Goal: Task Accomplishment & Management: Use online tool/utility

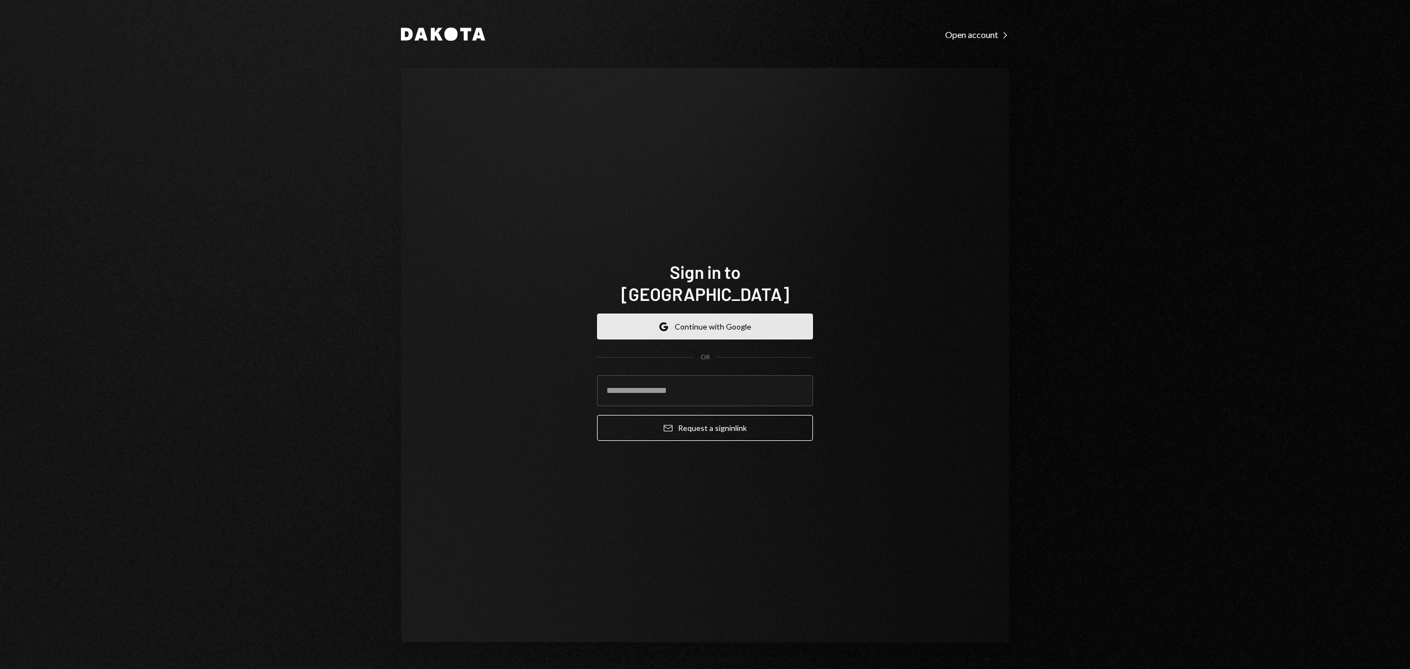
click at [716, 313] on button "Google Continue with Google" at bounding box center [705, 326] width 216 height 26
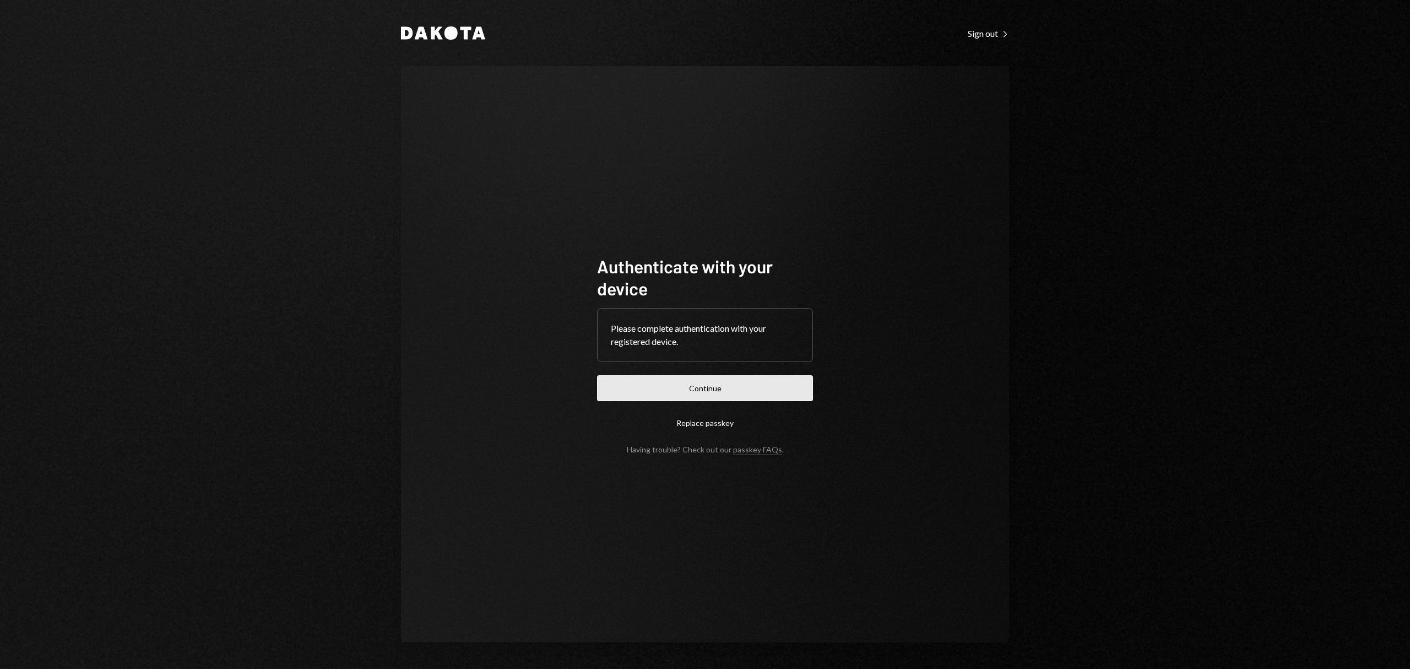
click at [776, 397] on button "Continue" at bounding box center [705, 388] width 216 height 26
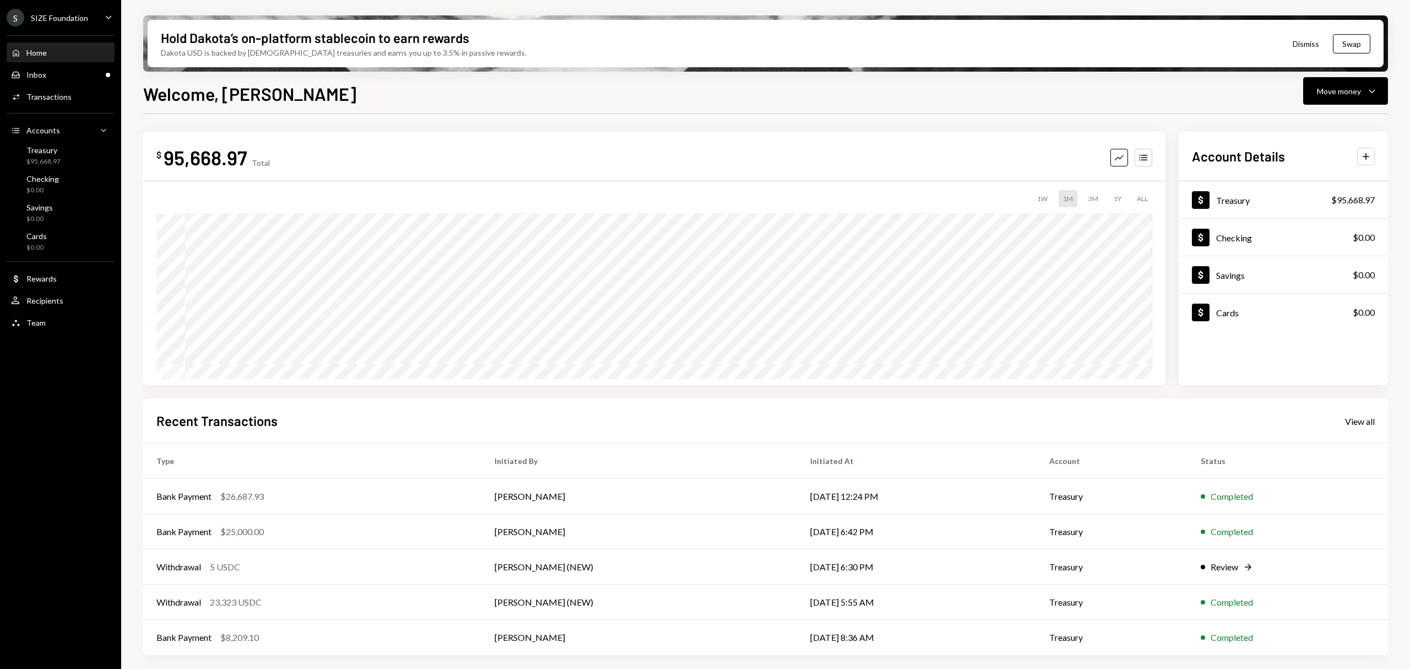
click at [60, 84] on div "Home Home Inbox Inbox Activities Transactions Accounts Accounts Caret Down Trea…" at bounding box center [60, 182] width 121 height 306
click at [65, 80] on div "Inbox Inbox" at bounding box center [60, 75] width 99 height 19
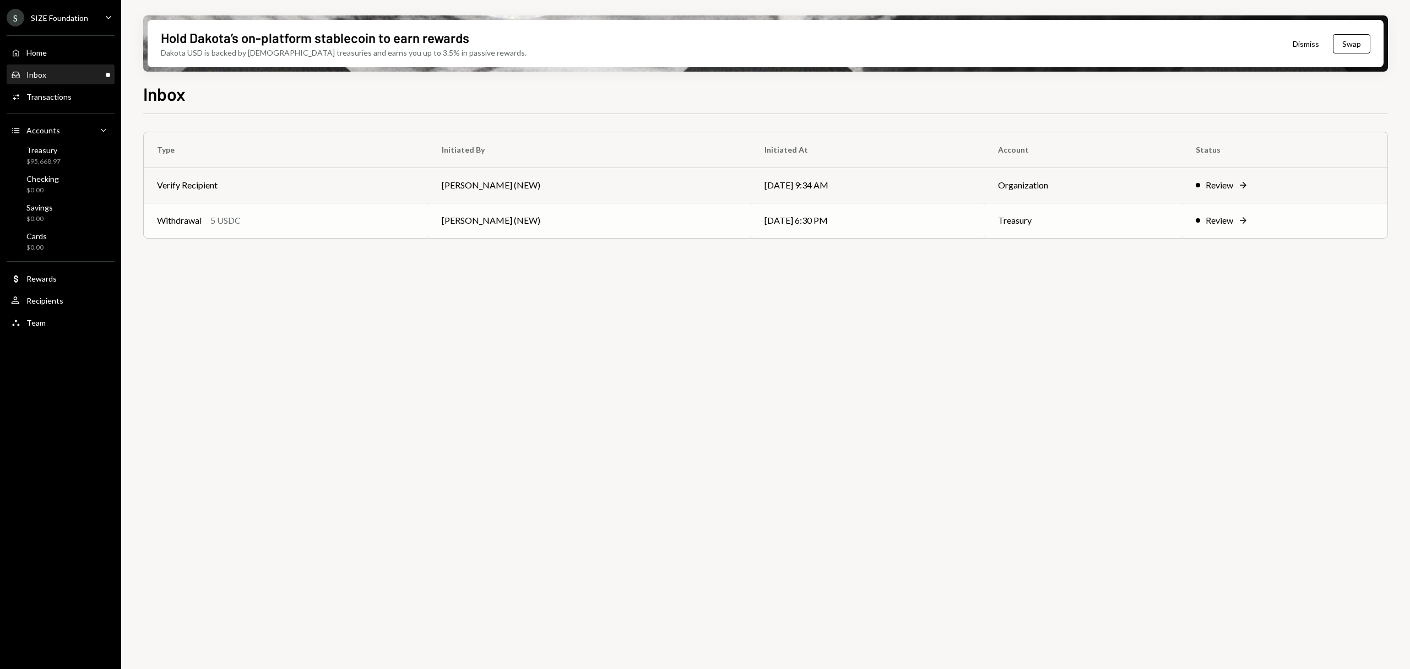
click at [1230, 218] on div "Review" at bounding box center [1220, 220] width 28 height 13
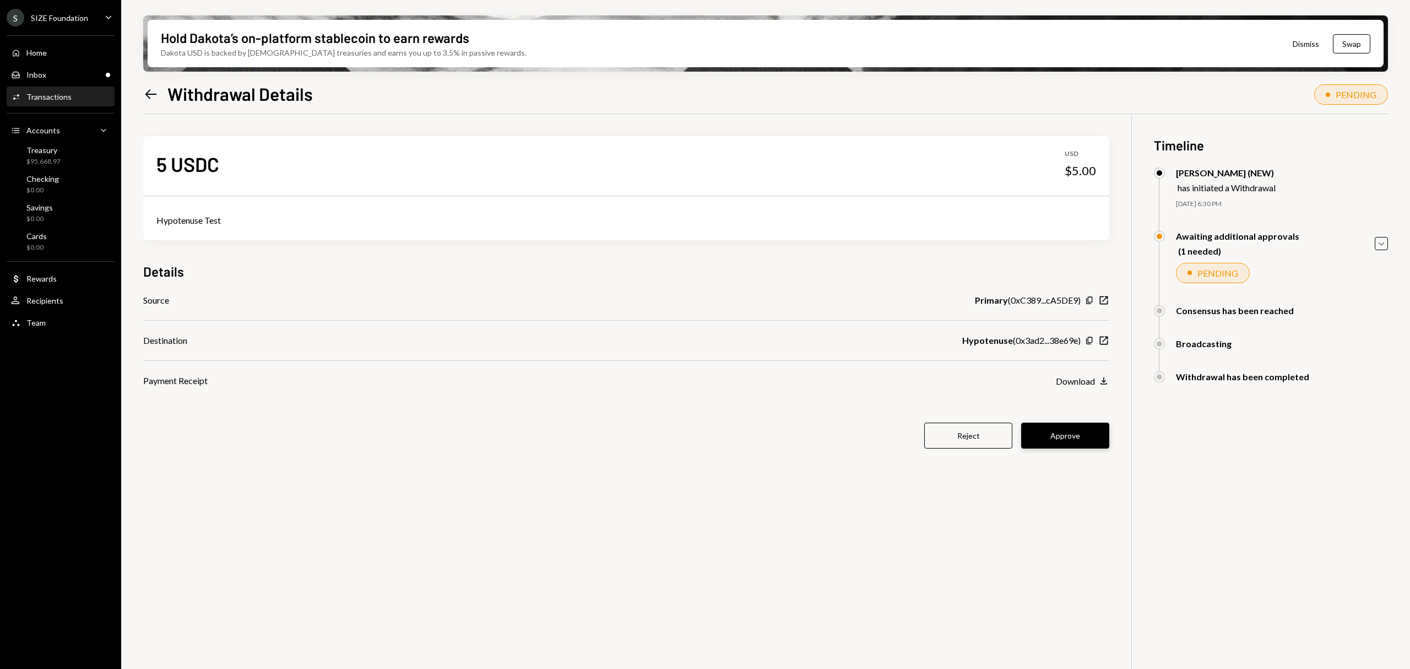
click at [1066, 430] on button "Approve" at bounding box center [1065, 436] width 88 height 26
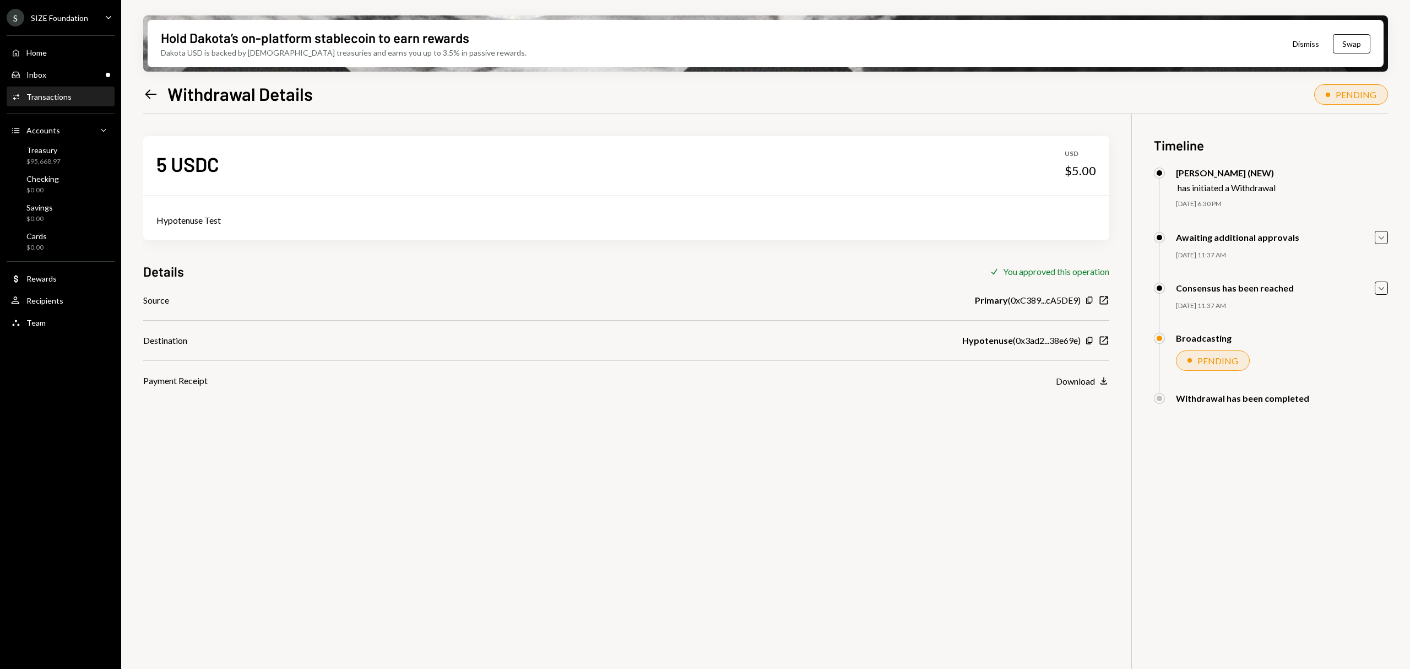
click at [150, 94] on icon at bounding box center [151, 93] width 12 height 9
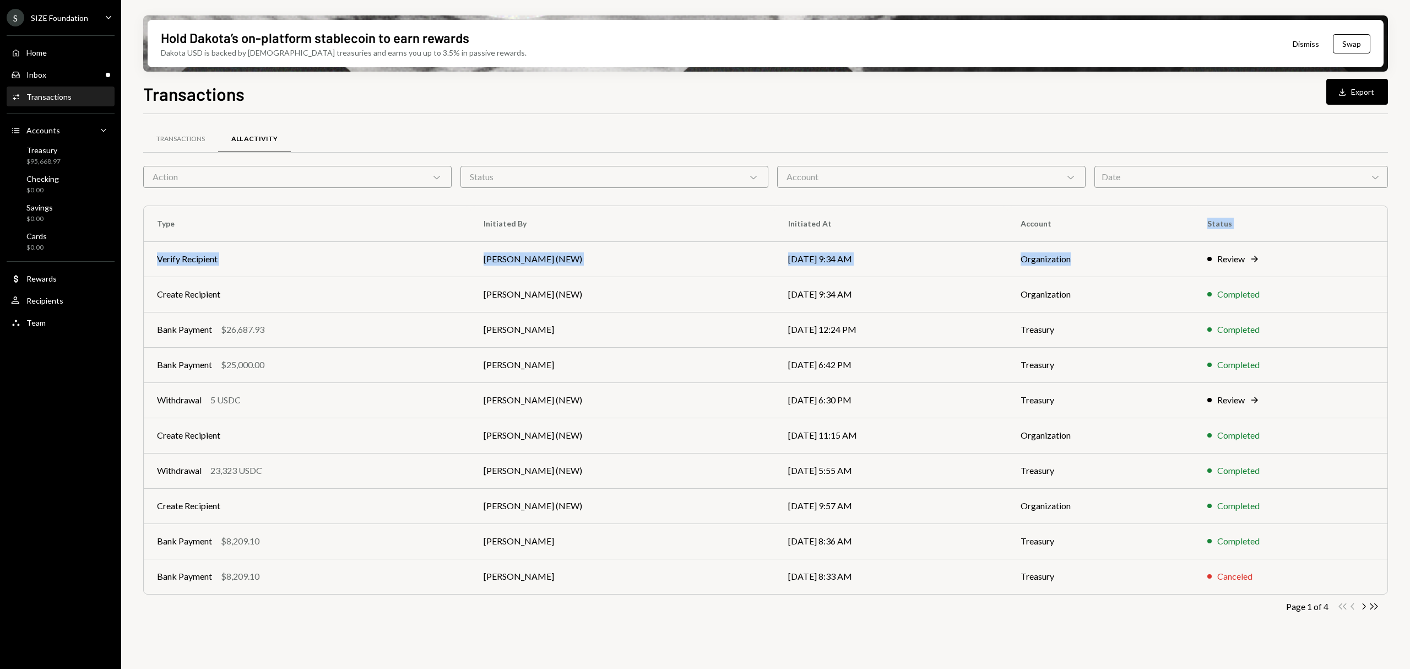
drag, startPoint x: 1170, startPoint y: 250, endPoint x: 1149, endPoint y: 238, distance: 24.4
click at [1149, 238] on table "Type Initiated By Initiated At Account Status Verify Recipient Leith Shankland …" at bounding box center [766, 400] width 1244 height 388
click at [1151, 402] on td "Treasury" at bounding box center [1101, 399] width 187 height 35
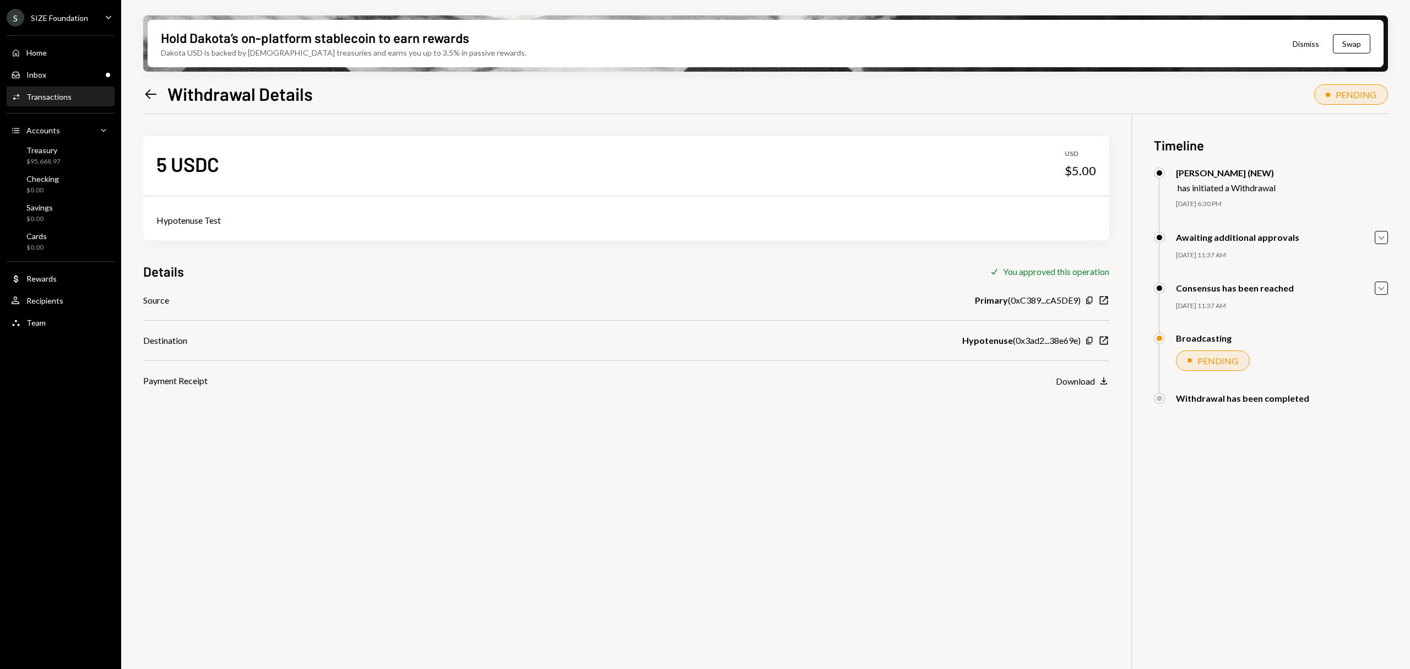
click at [150, 89] on icon at bounding box center [151, 93] width 12 height 9
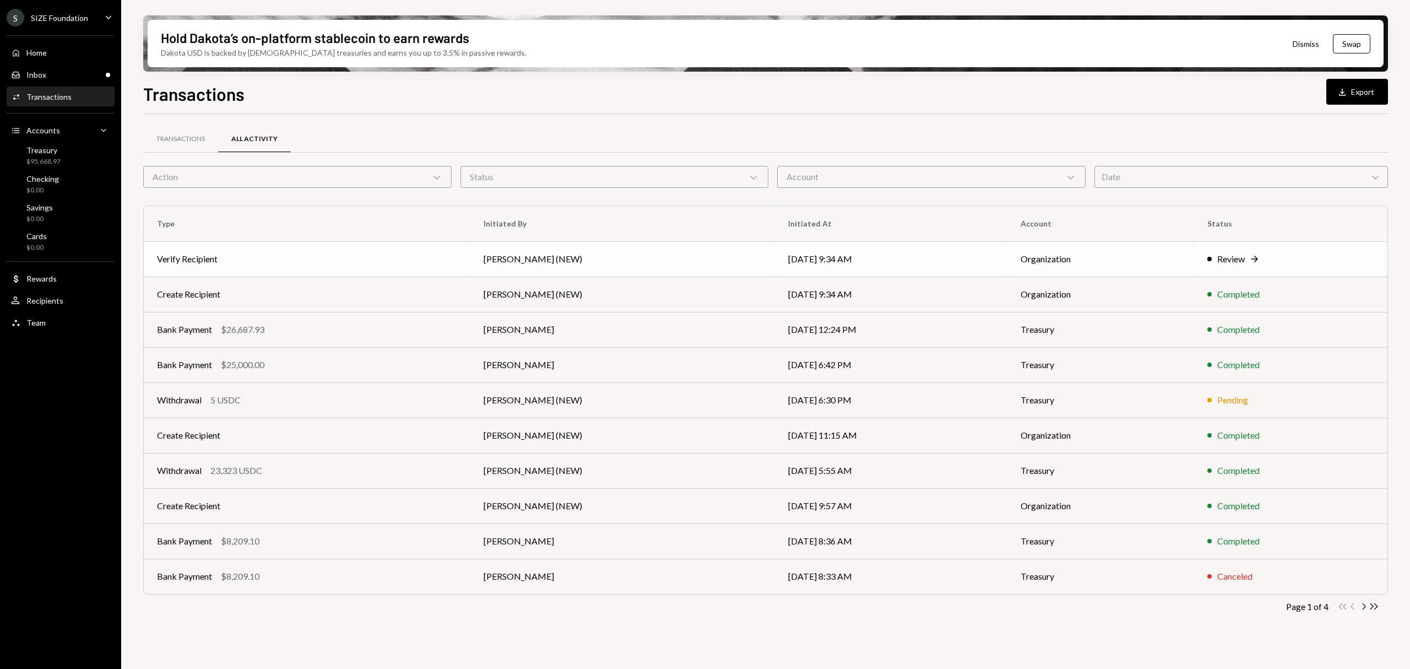
click at [1018, 252] on td "Organization" at bounding box center [1101, 258] width 187 height 35
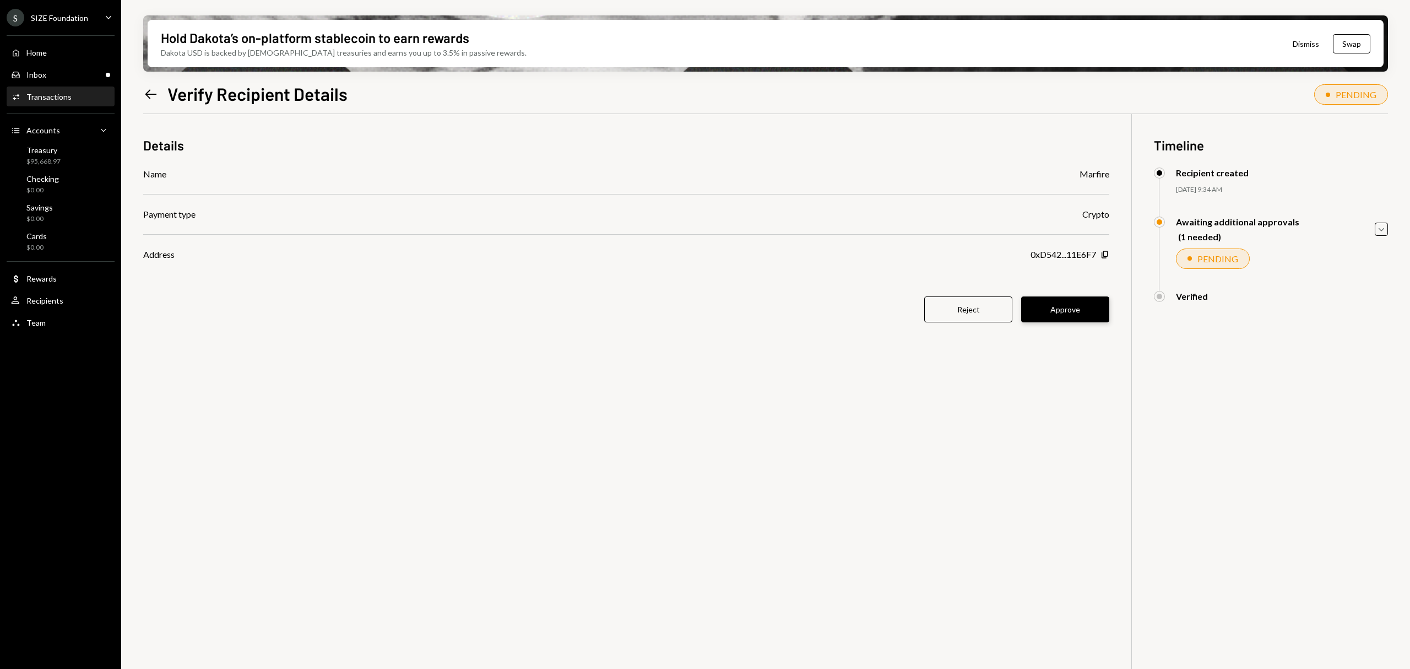
click at [1085, 310] on button "Approve" at bounding box center [1065, 309] width 88 height 26
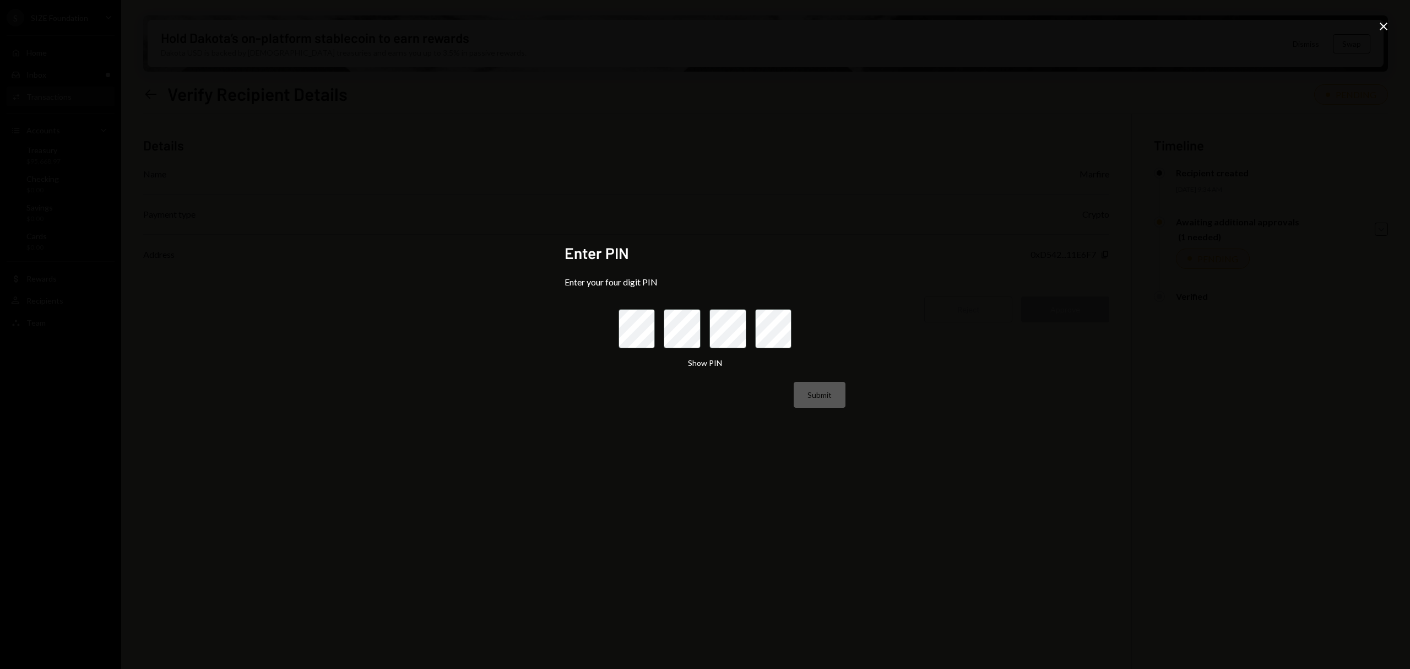
click at [1387, 24] on icon at bounding box center [1384, 27] width 8 height 8
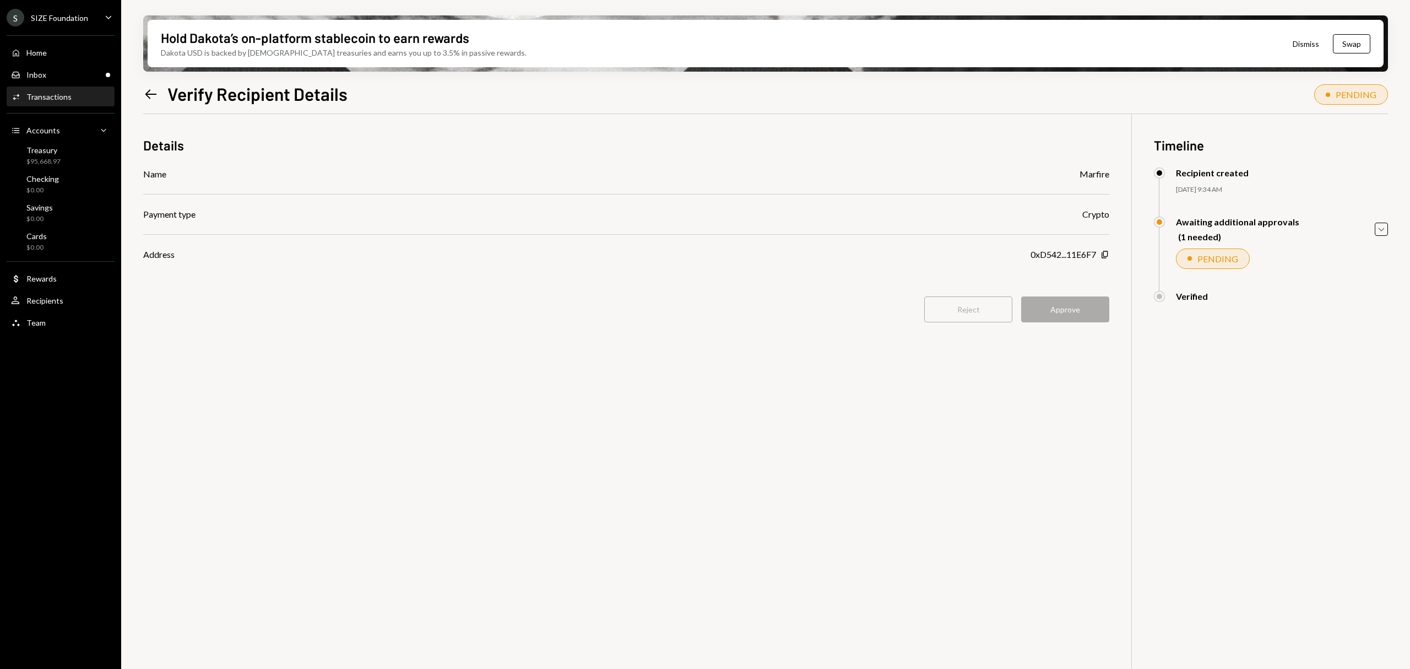
click at [1079, 270] on div "Details Name Marfire Payment type Crypto Address 0xD542...11E6F7 Copy Reject Ap…" at bounding box center [626, 236] width 966 height 244
click at [64, 93] on div "Transactions" at bounding box center [48, 96] width 45 height 9
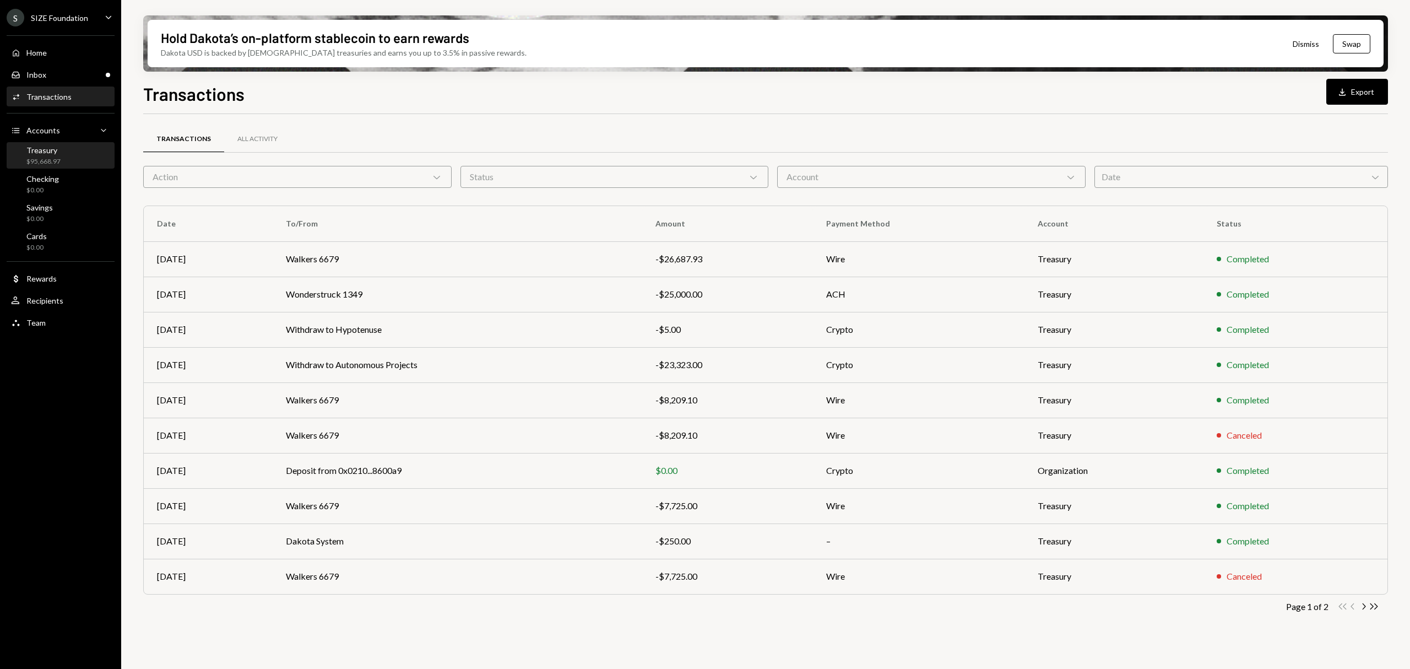
click at [62, 142] on link "Treasury $95,668.97" at bounding box center [61, 155] width 108 height 26
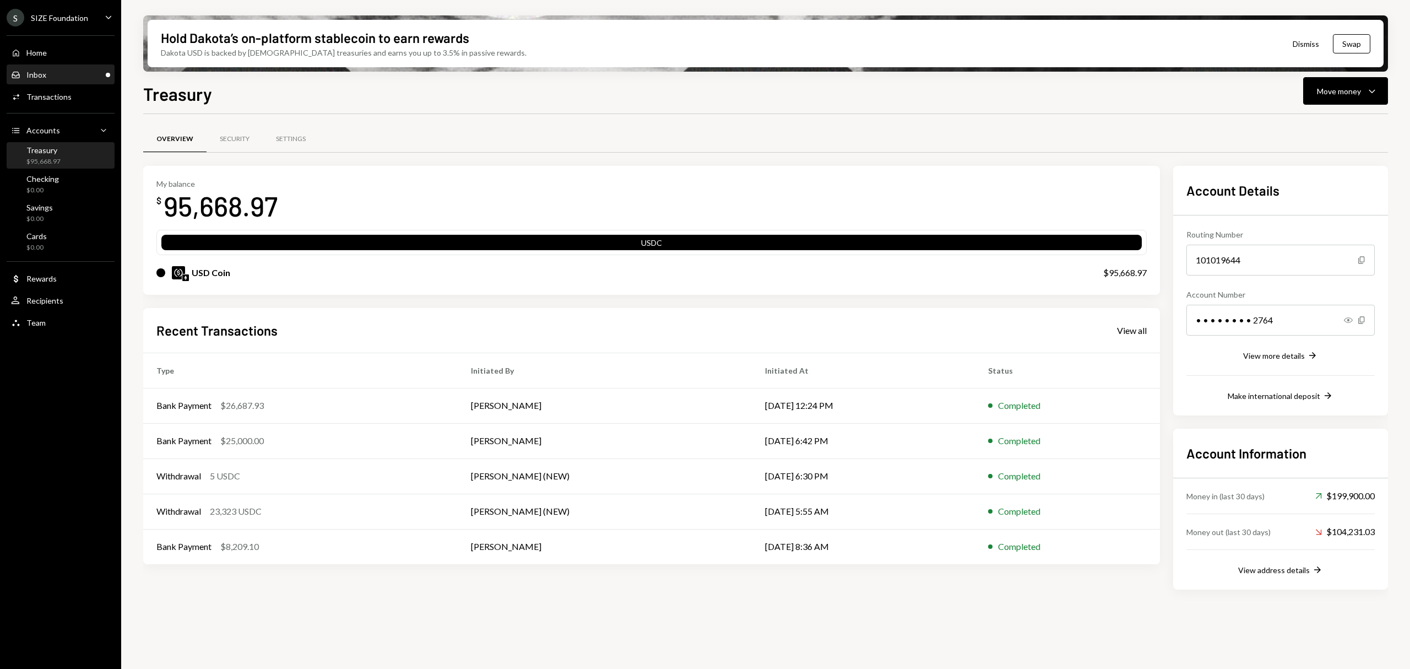
click at [82, 67] on div "Inbox Inbox" at bounding box center [60, 75] width 99 height 19
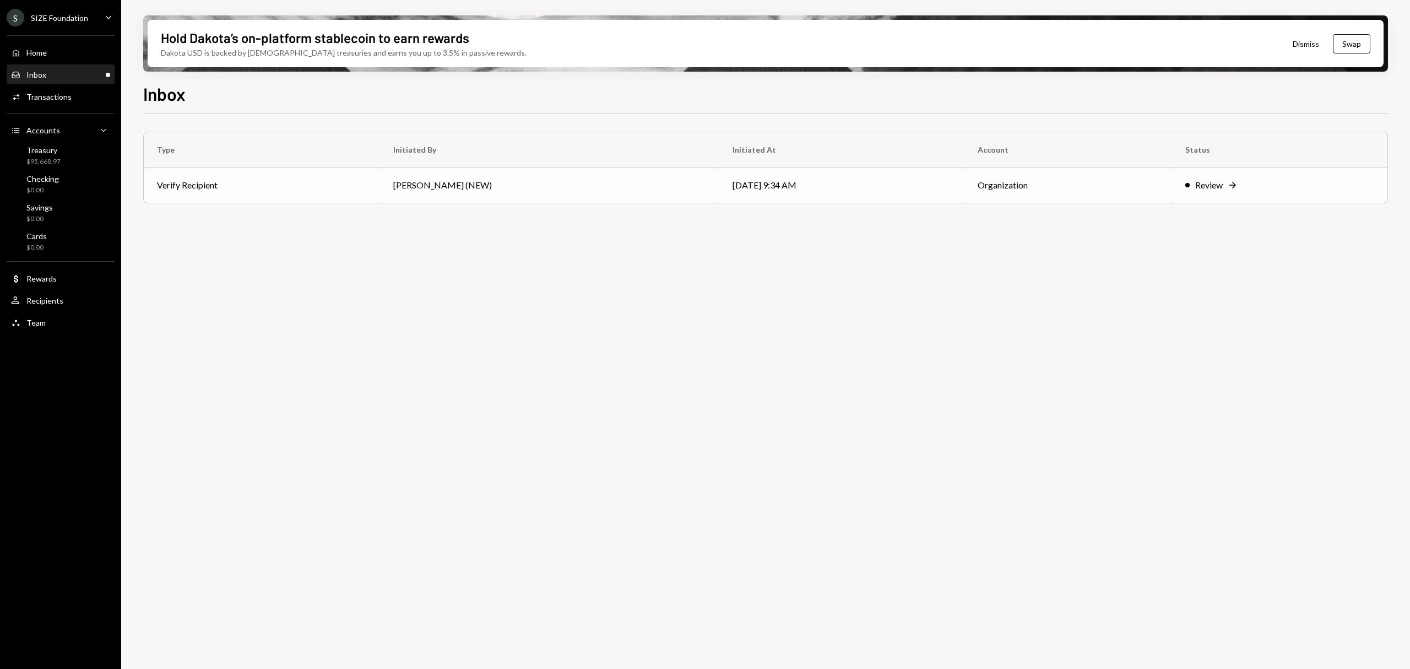
click at [1166, 196] on td "Organization" at bounding box center [1069, 184] width 208 height 35
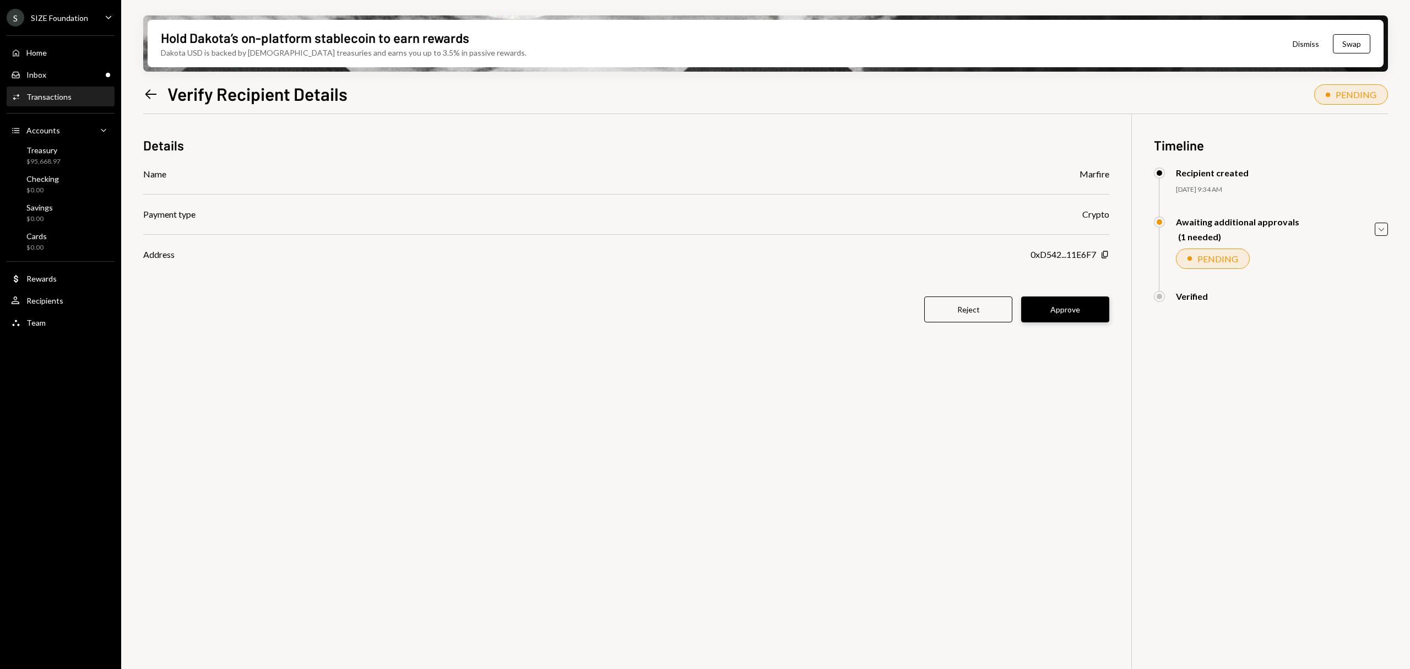
click at [1068, 311] on button "Approve" at bounding box center [1065, 309] width 88 height 26
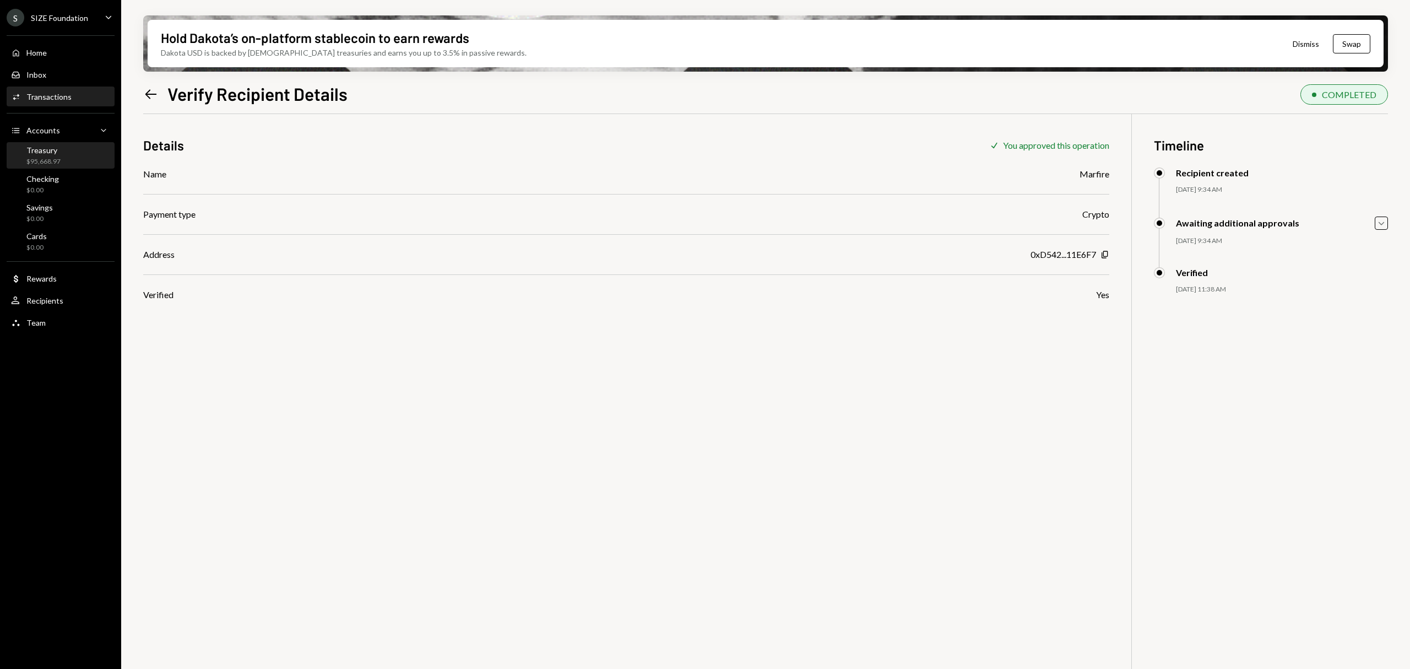
click at [75, 154] on div "Treasury $95,668.97" at bounding box center [60, 155] width 99 height 21
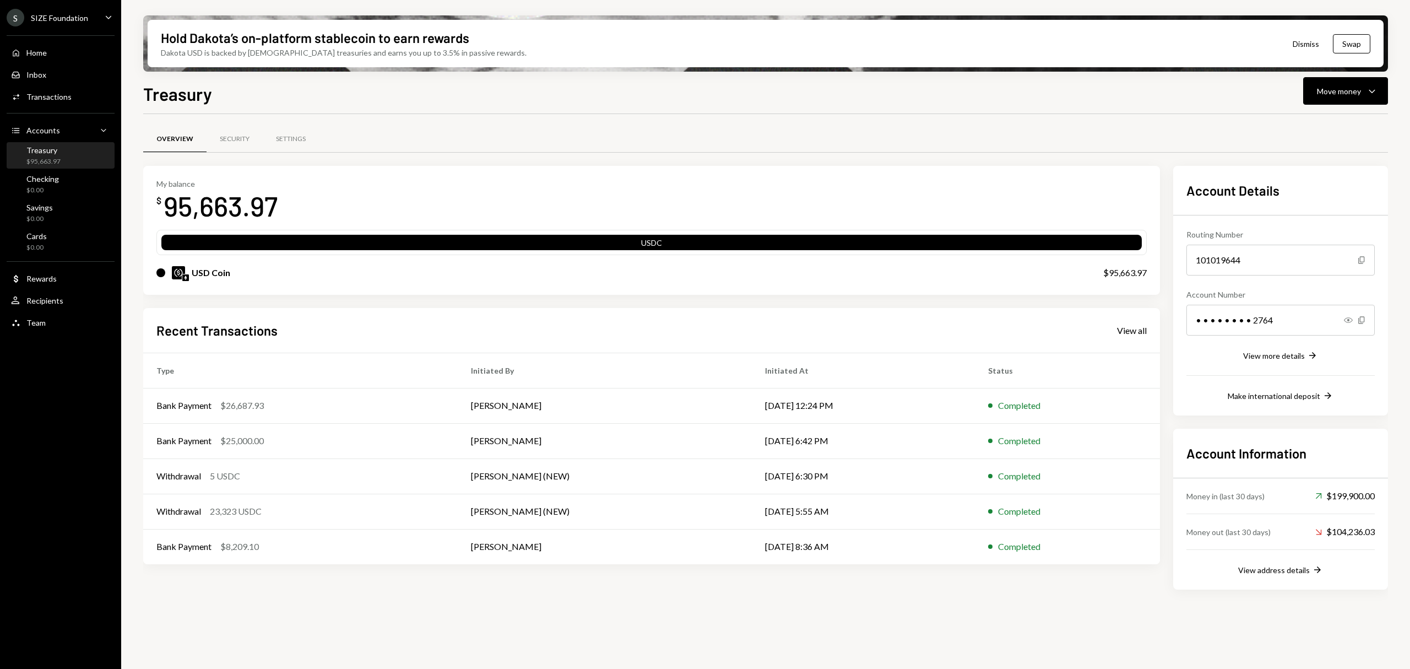
click at [73, 150] on div "Treasury $95,663.97" at bounding box center [60, 155] width 99 height 21
click at [1327, 91] on div "Move money" at bounding box center [1339, 91] width 44 height 12
click at [1300, 128] on div "Send" at bounding box center [1337, 124] width 80 height 12
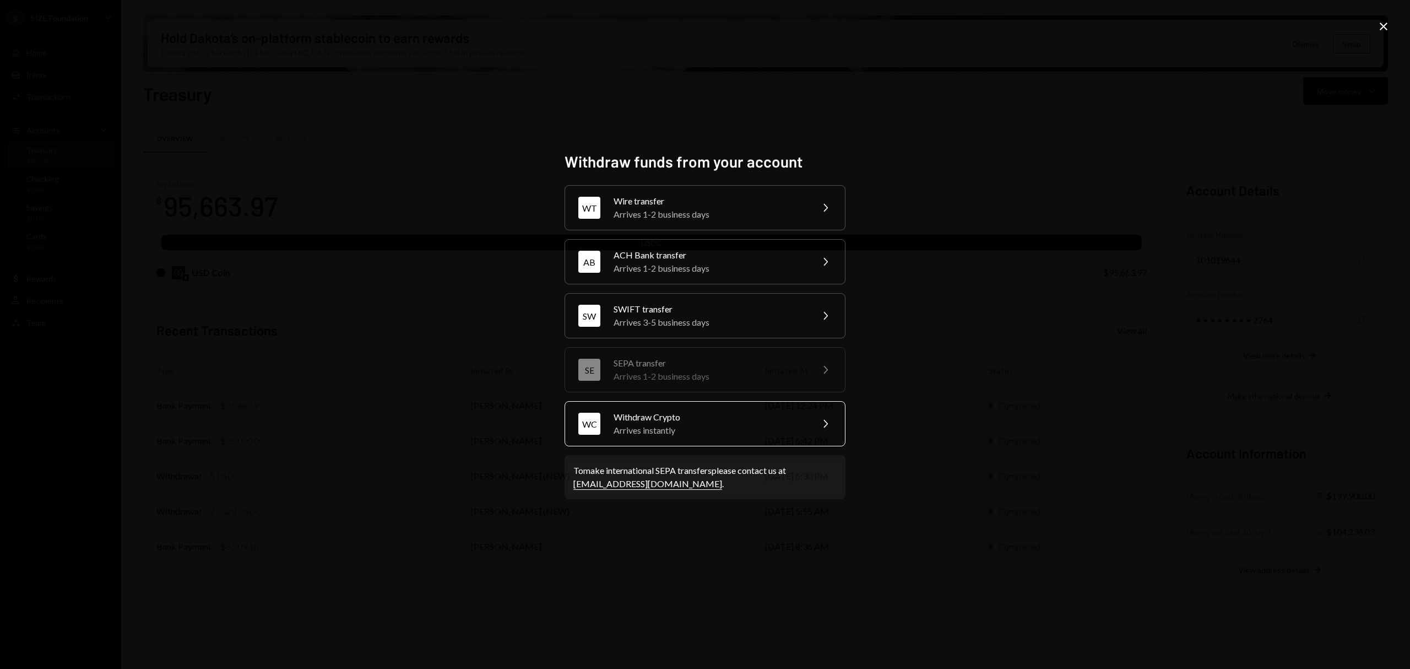
click at [710, 435] on div "Arrives instantly" at bounding box center [710, 430] width 192 height 13
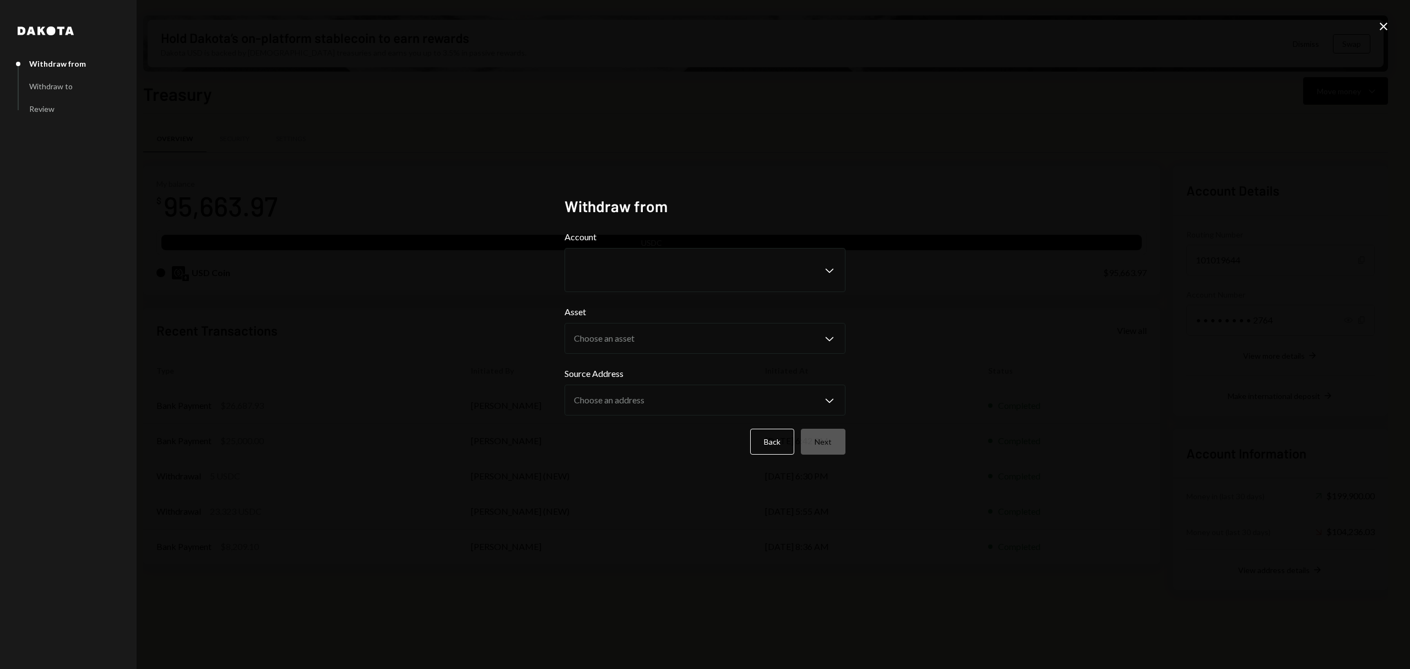
click at [714, 294] on form "Account Chevron Down Asset Choose an asset Chevron Down Source Address Choose a…" at bounding box center [705, 342] width 281 height 224
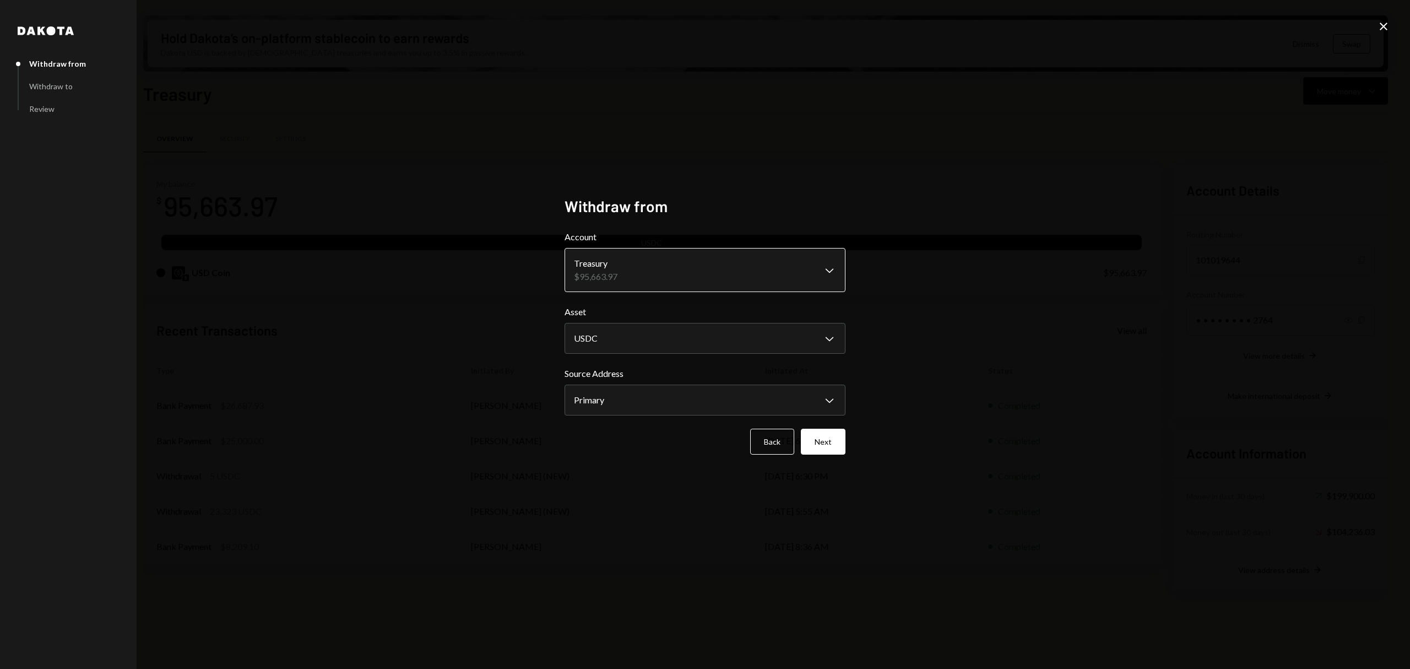
click at [748, 272] on body "S SIZE Foundation Caret Down Home Home Inbox Inbox Activities Transactions Acco…" at bounding box center [705, 334] width 1410 height 669
click at [748, 366] on form "**********" at bounding box center [705, 342] width 281 height 224
click at [730, 394] on body "S SIZE Foundation Caret Down Home Home Inbox Inbox Activities Transactions Acco…" at bounding box center [705, 334] width 1410 height 669
click at [834, 444] on button "Next" at bounding box center [823, 442] width 45 height 26
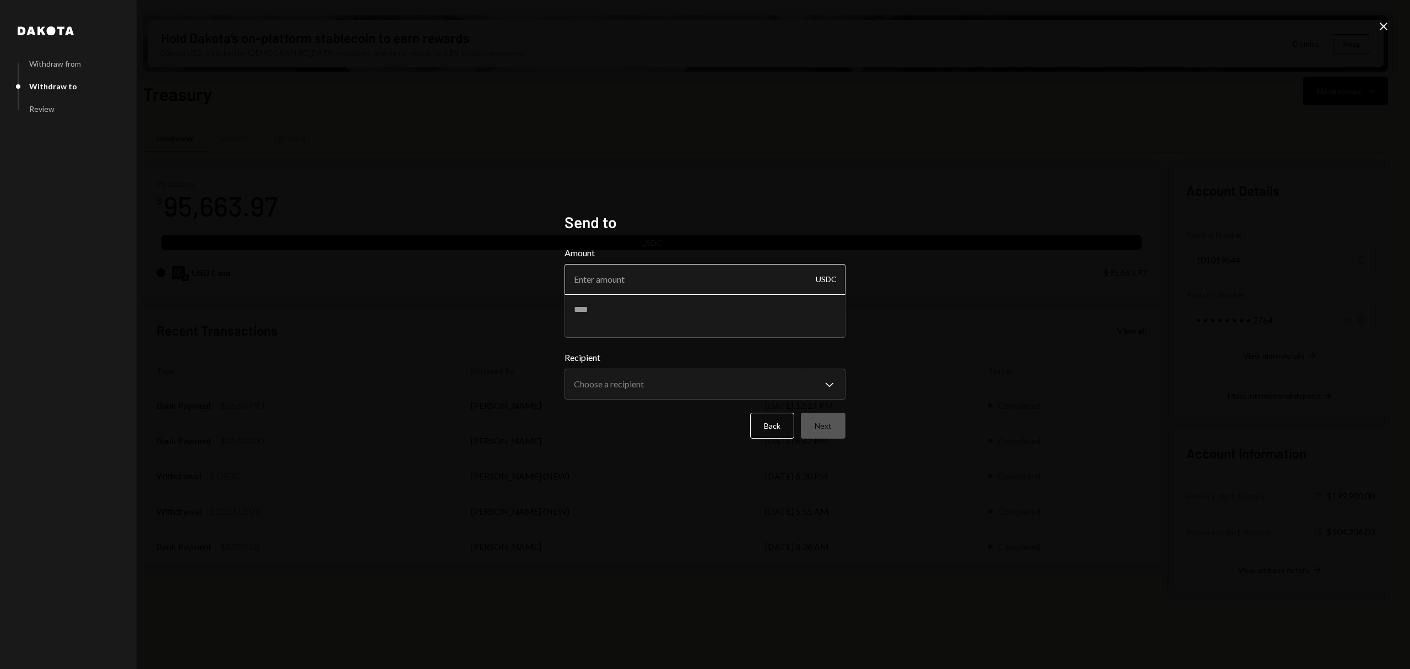
click at [801, 274] on input "Amount" at bounding box center [705, 279] width 281 height 31
type input "5"
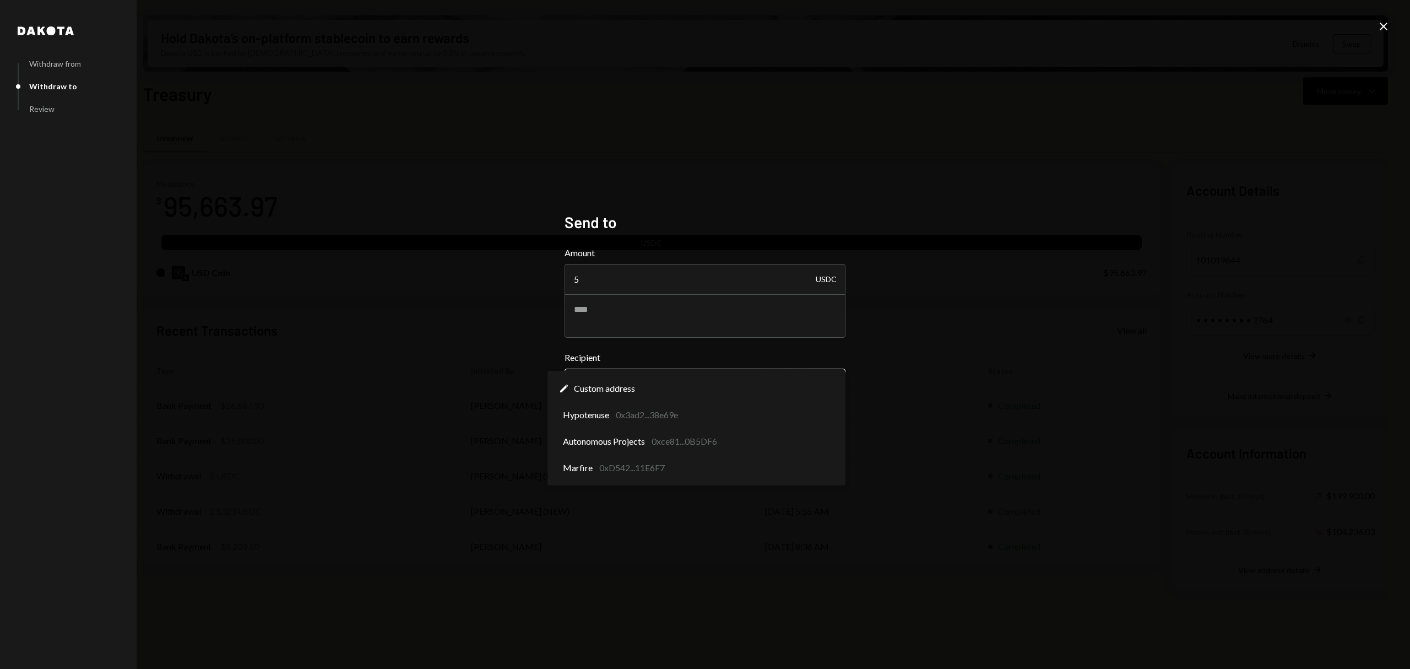
click at [711, 391] on body "S SIZE Foundation Caret Down Home Home Inbox Inbox Activities Transactions Acco…" at bounding box center [705, 334] width 1410 height 669
select select "**********"
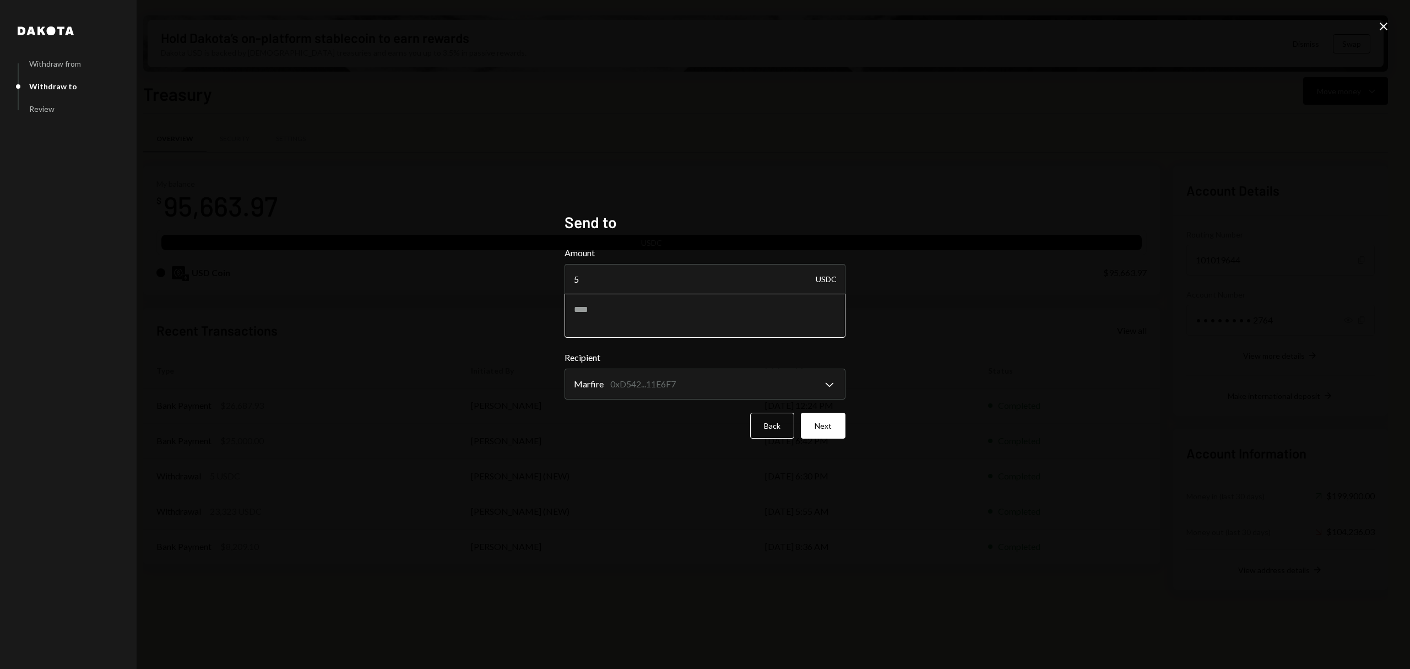
click at [644, 307] on textarea at bounding box center [705, 316] width 281 height 44
type textarea "****"
click at [828, 433] on button "Next" at bounding box center [823, 426] width 45 height 26
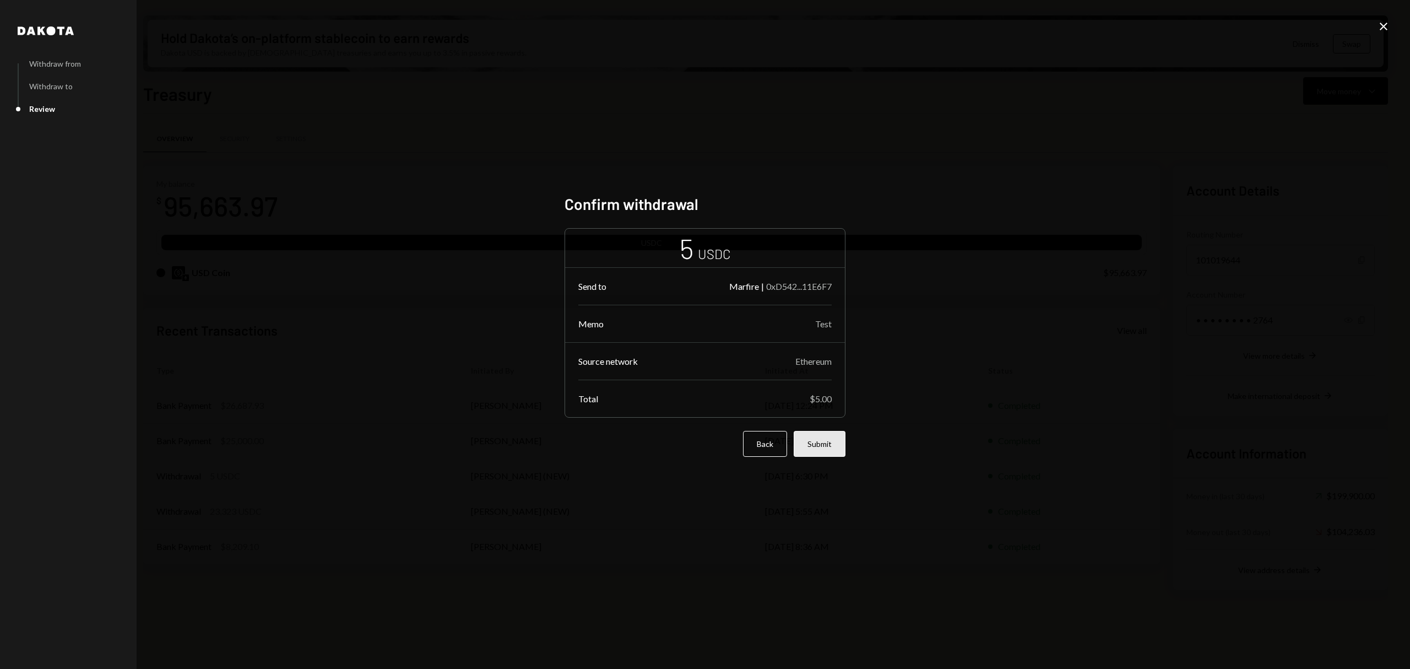
click at [823, 439] on button "Submit" at bounding box center [820, 444] width 52 height 26
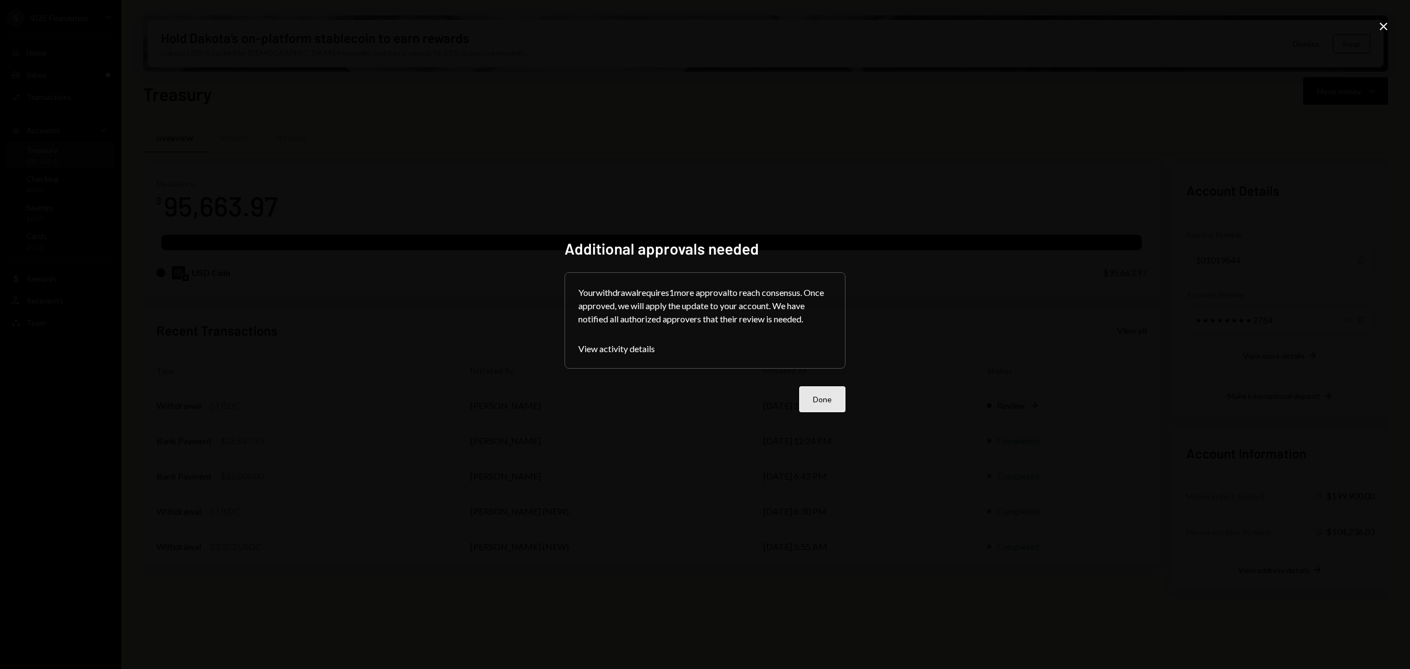
click at [830, 399] on button "Done" at bounding box center [822, 399] width 46 height 26
